Goal: Task Accomplishment & Management: Manage account settings

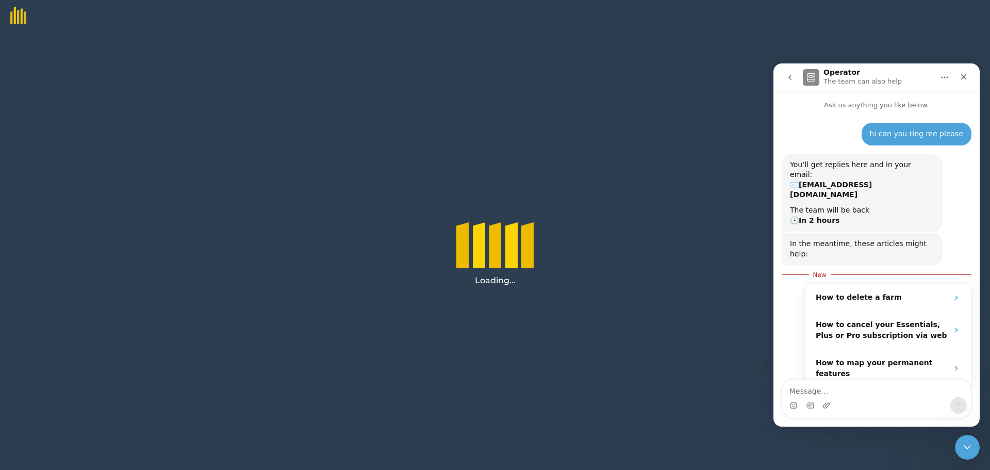
scroll to position [2, 0]
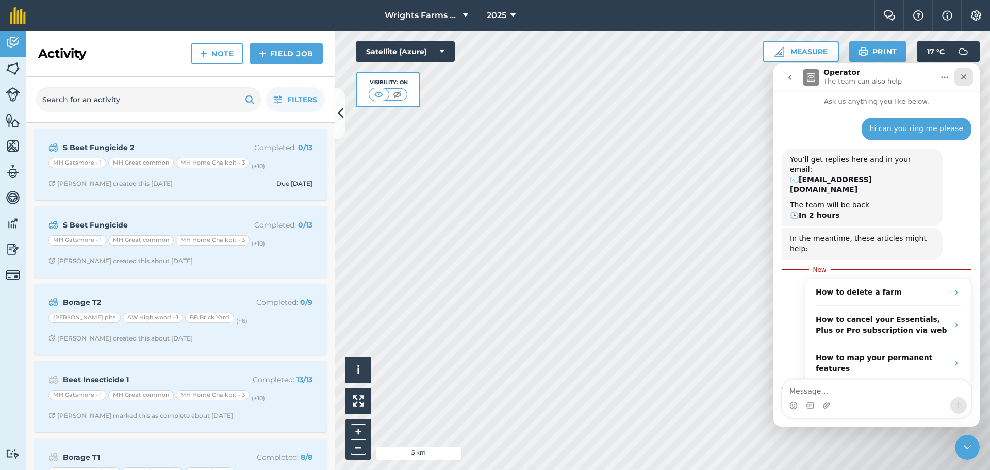
click at [965, 79] on icon "Close" at bounding box center [964, 77] width 6 height 6
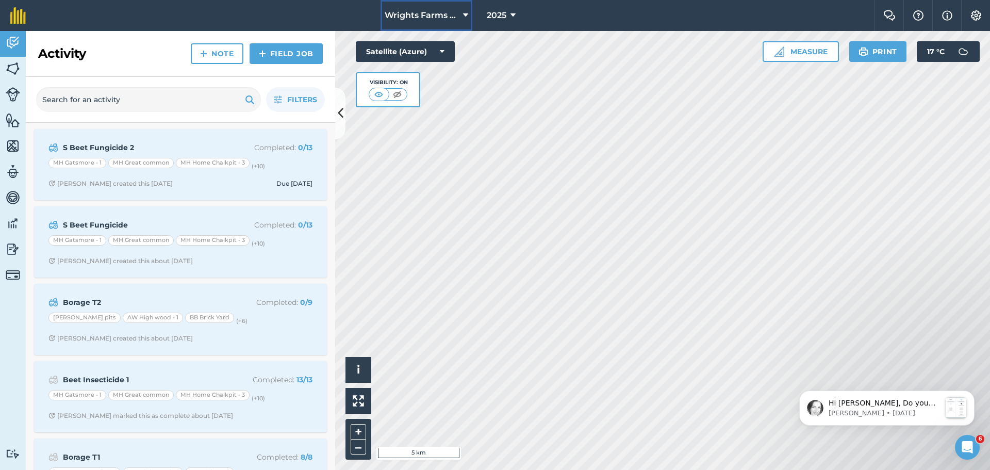
click at [463, 13] on icon at bounding box center [465, 15] width 5 height 12
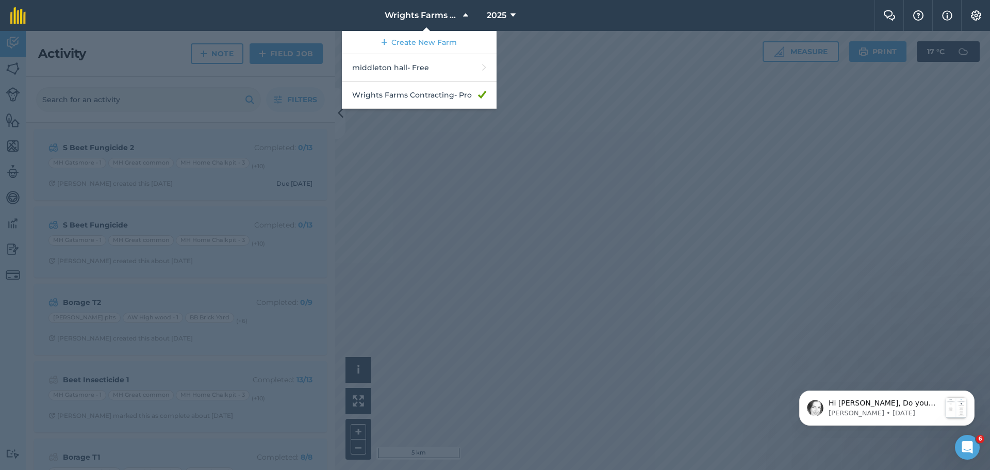
click at [563, 65] on div at bounding box center [495, 250] width 990 height 439
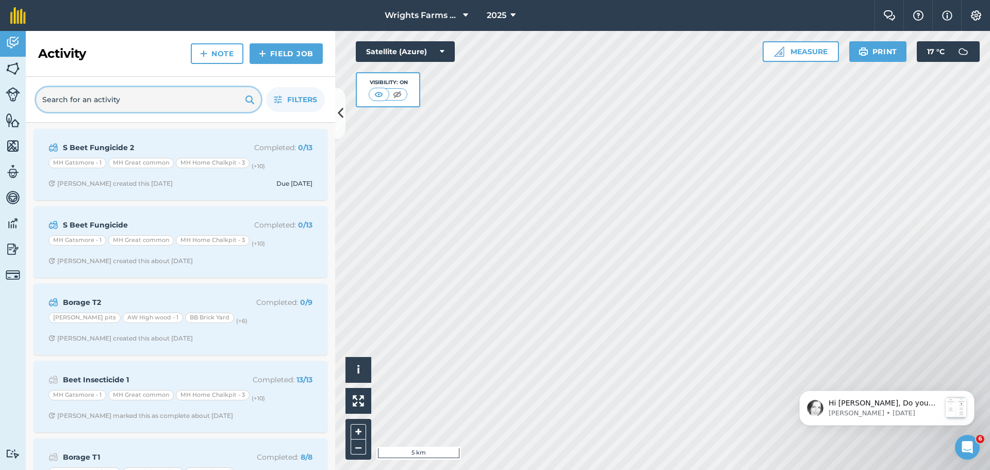
click at [90, 101] on input "text" at bounding box center [148, 99] width 225 height 25
click at [246, 98] on img at bounding box center [250, 99] width 10 height 12
click at [15, 277] on img at bounding box center [13, 275] width 14 height 14
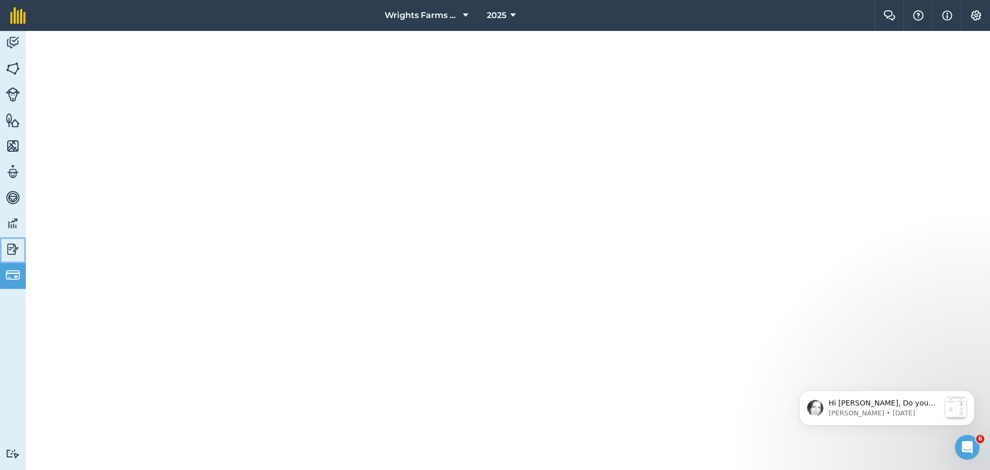
click at [12, 250] on img at bounding box center [13, 248] width 14 height 15
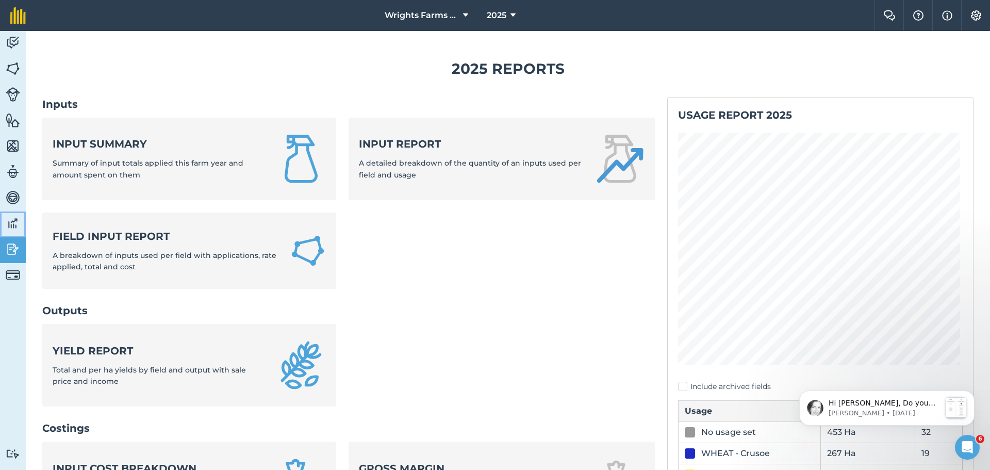
click at [12, 225] on img at bounding box center [13, 223] width 14 height 15
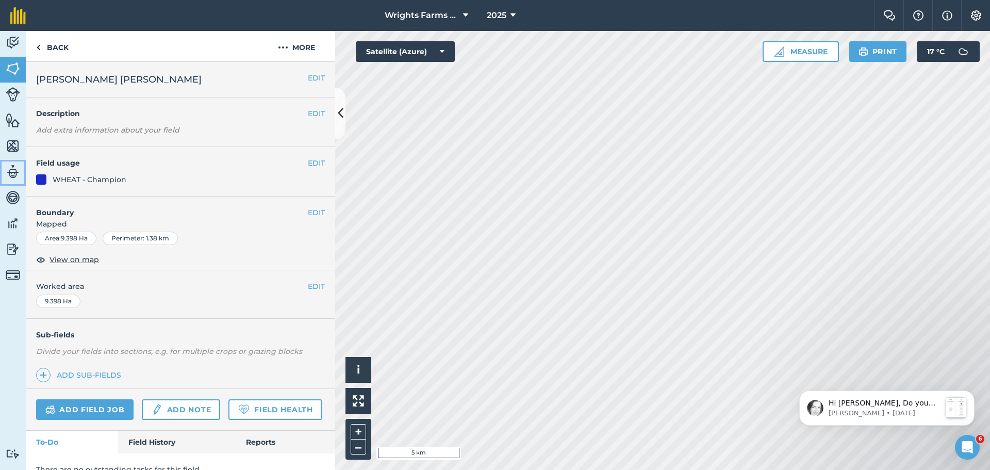
click at [9, 171] on img at bounding box center [13, 171] width 14 height 15
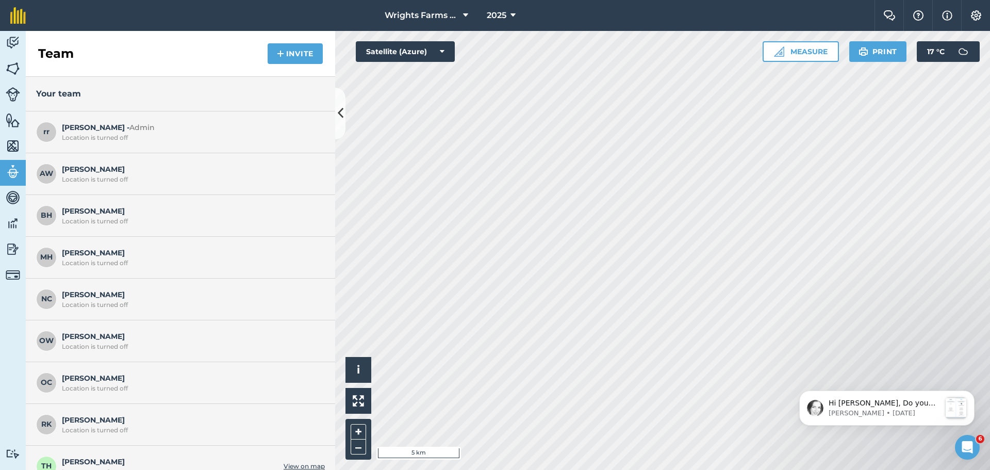
click at [57, 210] on div "BH Bruce H Location is turned off" at bounding box center [180, 216] width 309 height 42
click at [106, 218] on div "Location is turned off" at bounding box center [191, 221] width 258 height 8
click at [302, 51] on button "Invite" at bounding box center [295, 53] width 55 height 21
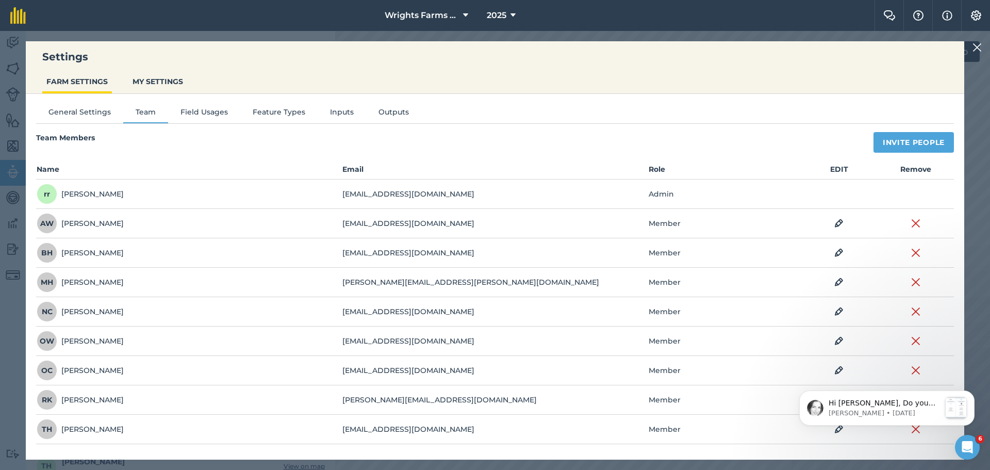
click at [44, 254] on span "BH" at bounding box center [47, 252] width 21 height 21
click at [917, 251] on img at bounding box center [915, 252] width 9 height 12
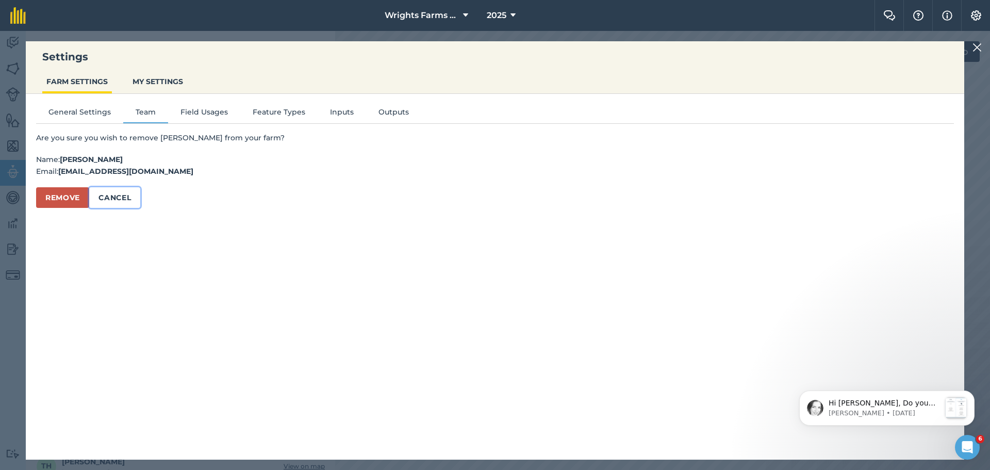
click at [117, 194] on button "Cancel" at bounding box center [114, 197] width 51 height 21
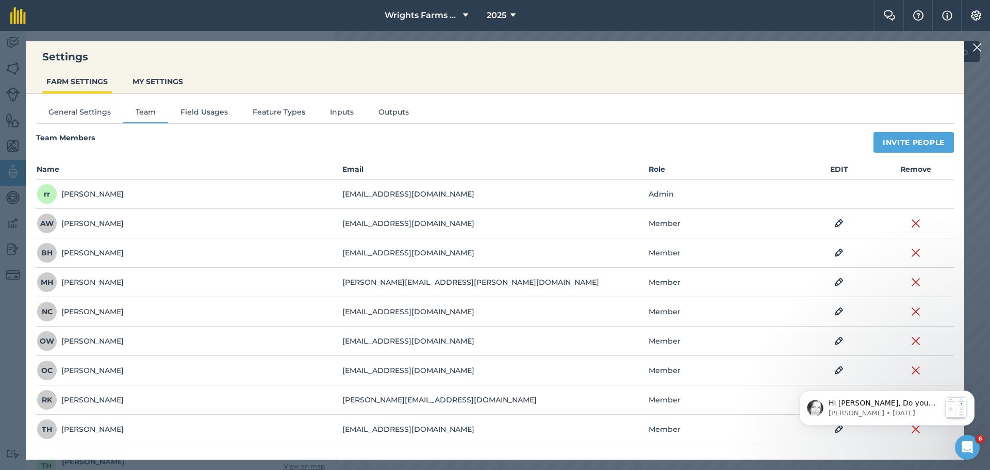
click at [913, 430] on body "Hi rosemary, Do you need any more information about fieldmargin Pro or pricing?…" at bounding box center [887, 406] width 198 height 64
click at [912, 427] on body "Hi rosemary, Do you need any more information about fieldmargin Pro or pricing?…" at bounding box center [887, 406] width 198 height 64
click at [739, 423] on td "Member" at bounding box center [724, 429] width 153 height 29
drag, startPoint x: 746, startPoint y: 408, endPoint x: 704, endPoint y: 295, distance: 120.9
click at [704, 295] on td "Member" at bounding box center [724, 282] width 153 height 29
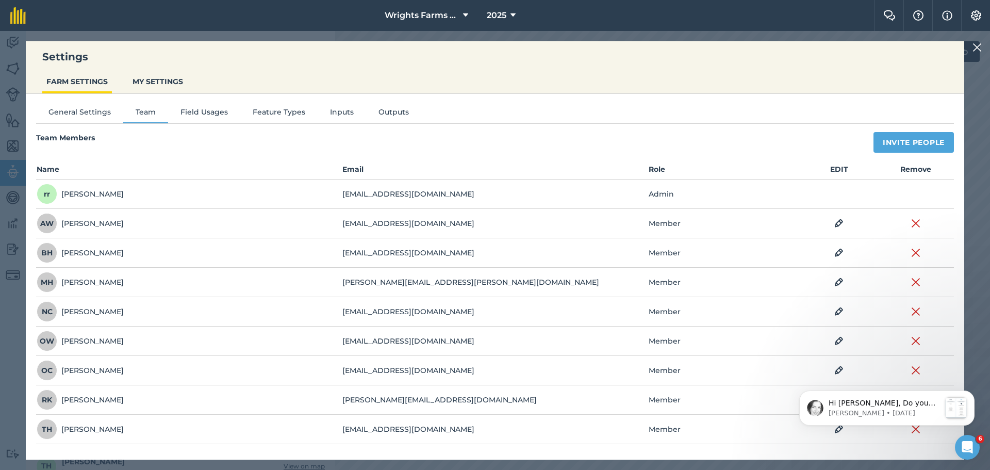
click at [911, 430] on body "Hi rosemary, Do you need any more information about fieldmargin Pro or pricing?…" at bounding box center [887, 406] width 198 height 64
click at [88, 117] on button "General Settings" at bounding box center [79, 113] width 87 height 15
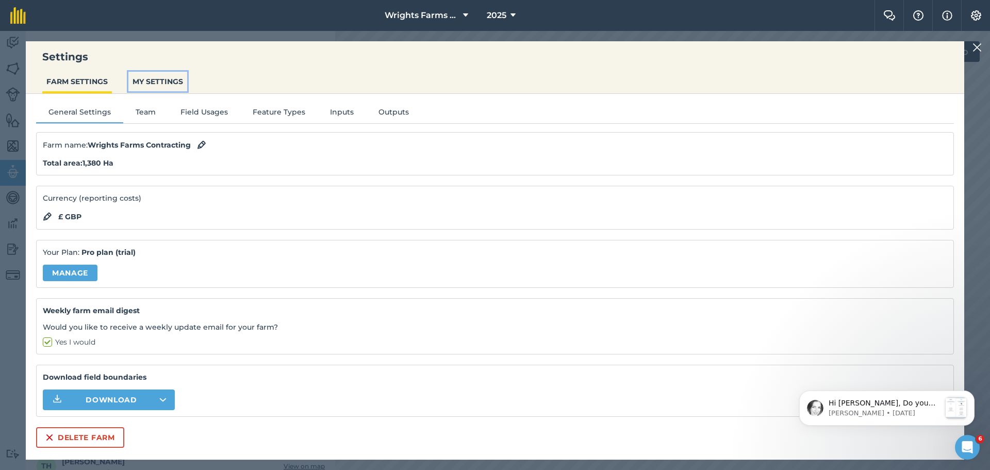
click at [151, 80] on button "MY SETTINGS" at bounding box center [157, 82] width 59 height 20
